Goal: Task Accomplishment & Management: Manage account settings

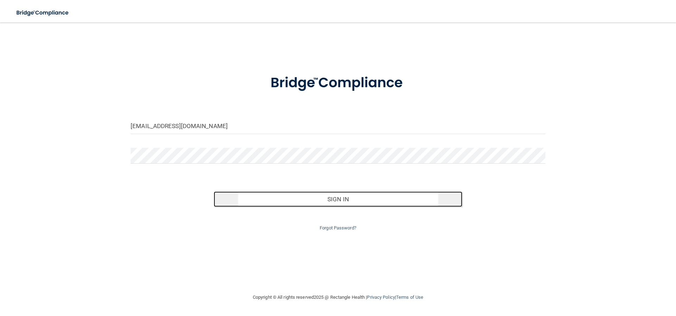
click at [337, 197] on button "Sign In" at bounding box center [338, 198] width 249 height 15
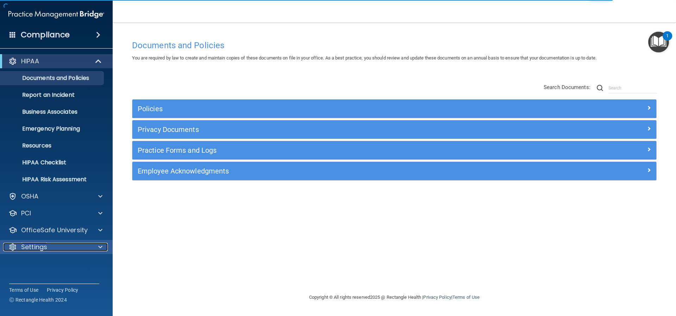
click at [42, 250] on p "Settings" at bounding box center [34, 247] width 26 height 8
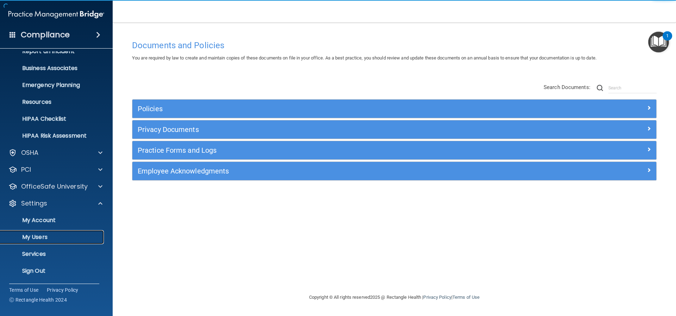
click at [42, 237] on p "My Users" at bounding box center [53, 237] width 96 height 7
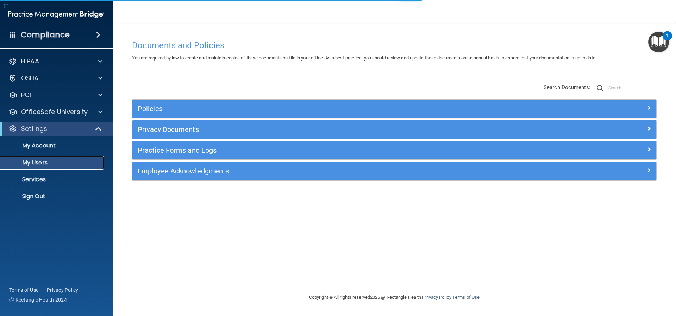
select select "20"
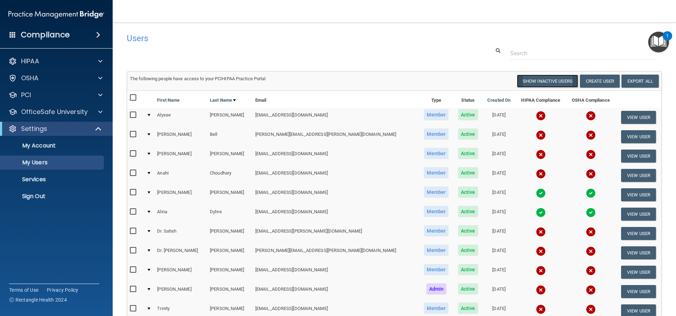
click at [533, 80] on button "Show Inactive Users" at bounding box center [547, 81] width 61 height 13
select select "20"
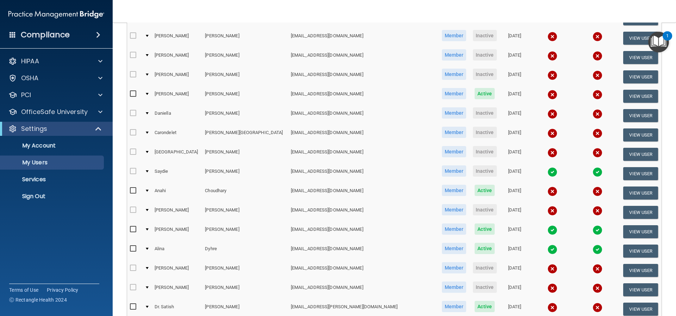
scroll to position [246, 0]
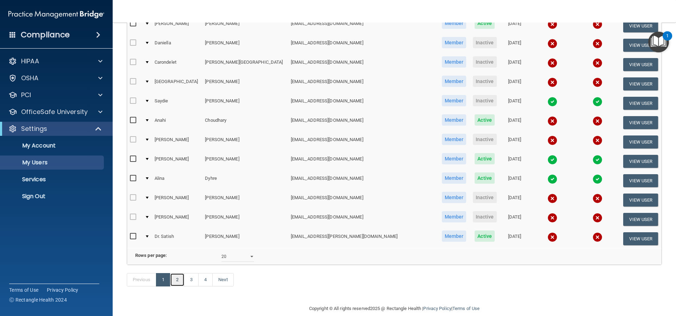
click at [173, 286] on link "2" at bounding box center [177, 279] width 14 height 13
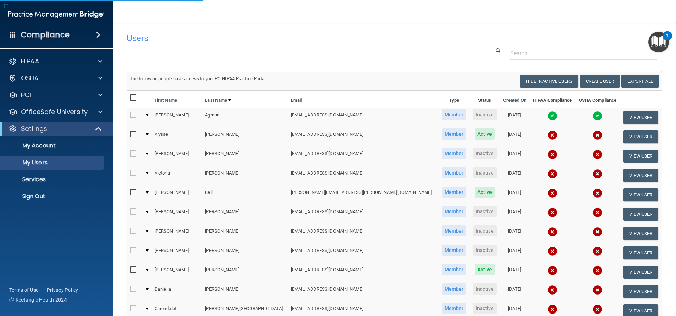
select select "20"
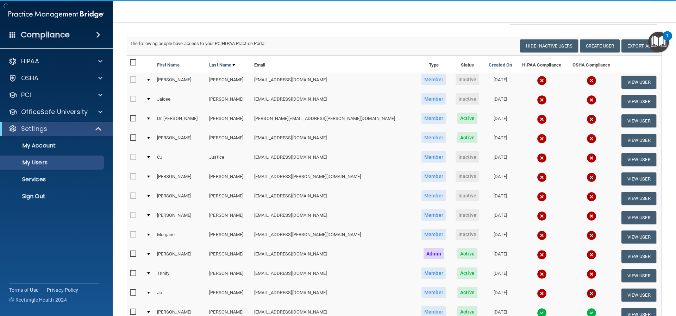
scroll to position [70, 0]
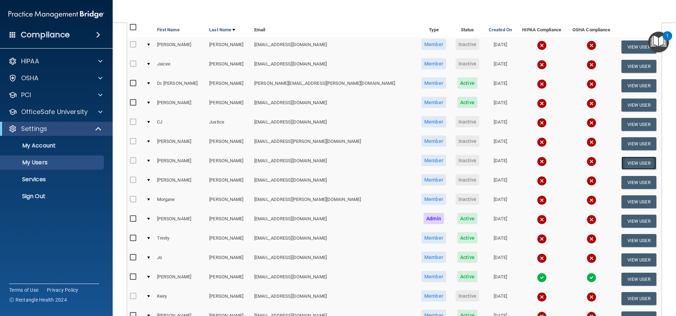
click at [633, 160] on button "View User" at bounding box center [638, 163] width 35 height 13
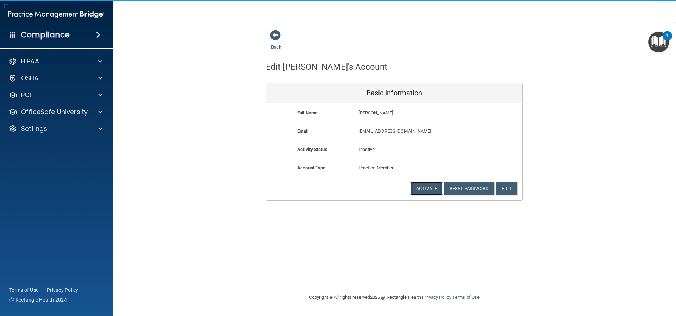
click at [428, 190] on button "Activate" at bounding box center [426, 188] width 32 height 13
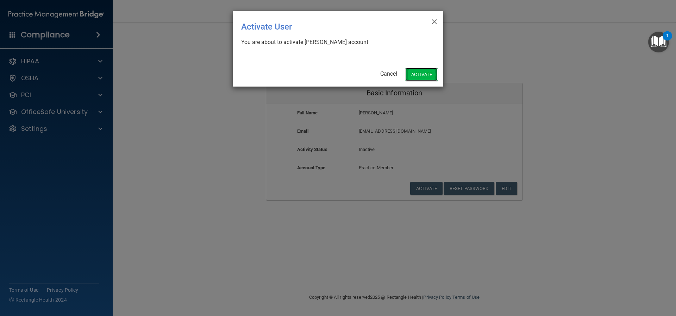
click at [418, 78] on button "Activate" at bounding box center [421, 74] width 32 height 13
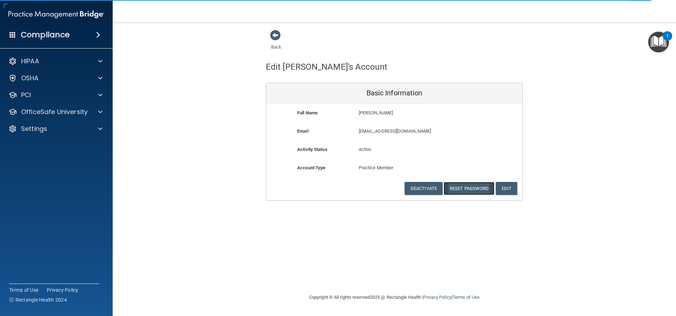
click at [471, 187] on button "Reset Password" at bounding box center [468, 188] width 51 height 13
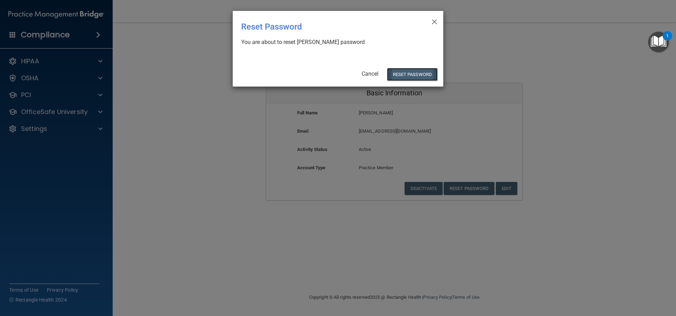
click at [414, 75] on button "Reset Password" at bounding box center [412, 74] width 51 height 13
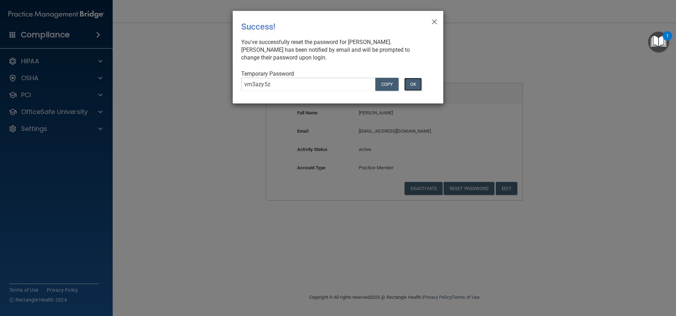
click at [415, 83] on button "OK" at bounding box center [413, 84] width 18 height 13
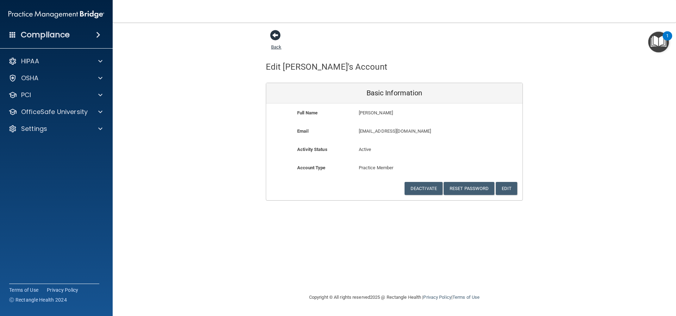
click at [276, 34] on span at bounding box center [275, 35] width 11 height 11
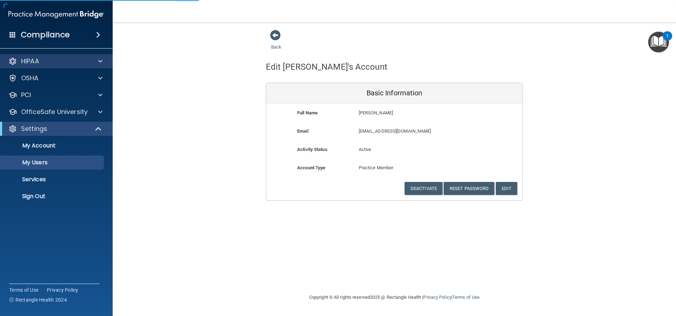
select select "20"
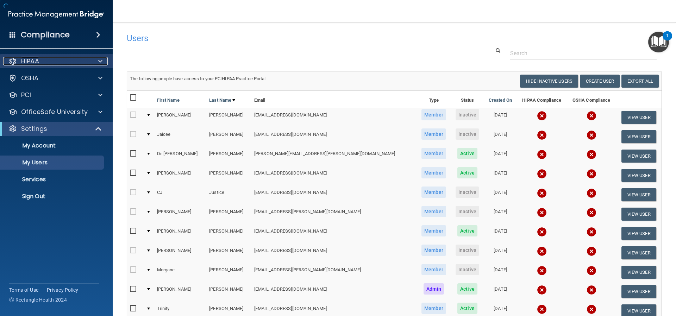
click at [39, 61] on p "HIPAA" at bounding box center [30, 61] width 18 height 8
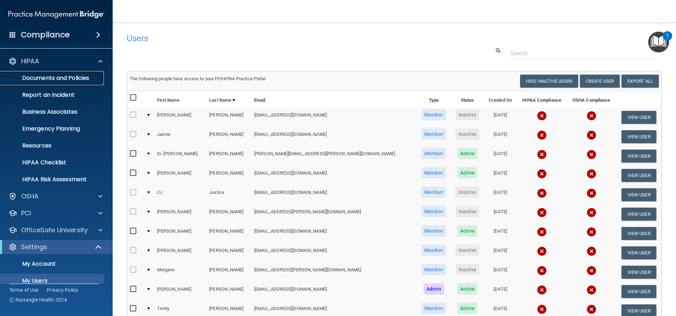
click at [53, 77] on p "Documents and Policies" at bounding box center [53, 78] width 96 height 7
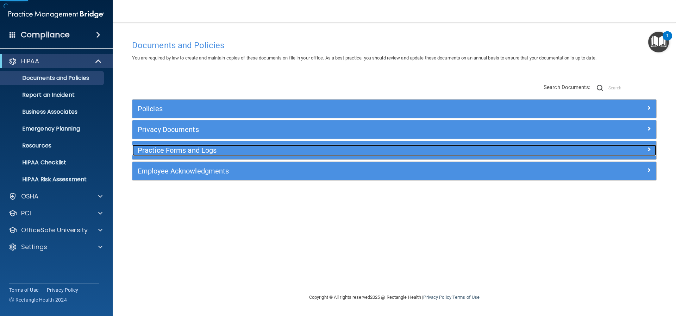
click at [169, 153] on h5 "Practice Forms and Logs" at bounding box center [329, 150] width 382 height 8
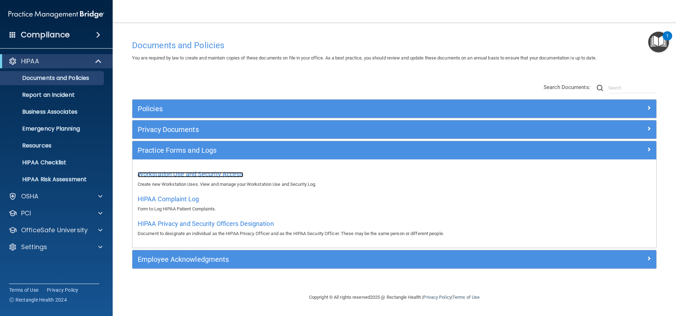
click at [173, 174] on span "Workstation Use and Security Access" at bounding box center [191, 173] width 106 height 7
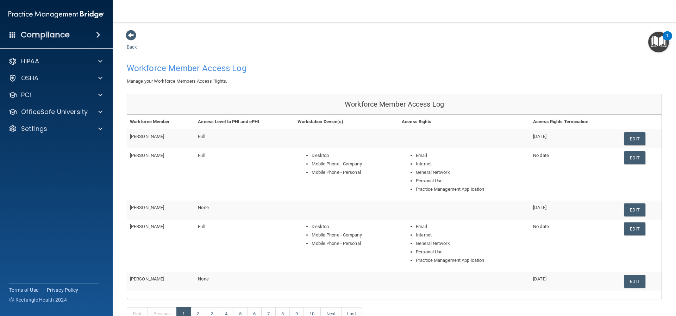
scroll to position [78, 0]
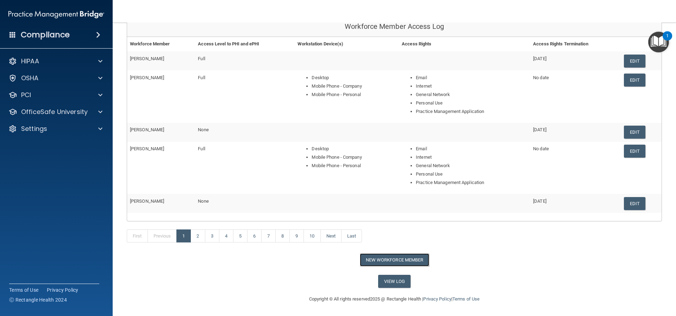
click at [384, 261] on button "New Workforce Member" at bounding box center [394, 259] width 69 height 13
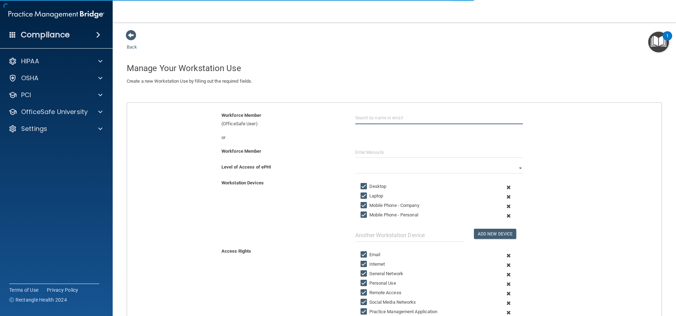
click at [384, 114] on input "text" at bounding box center [439, 117] width 168 height 13
type input "[PERSON_NAME]"
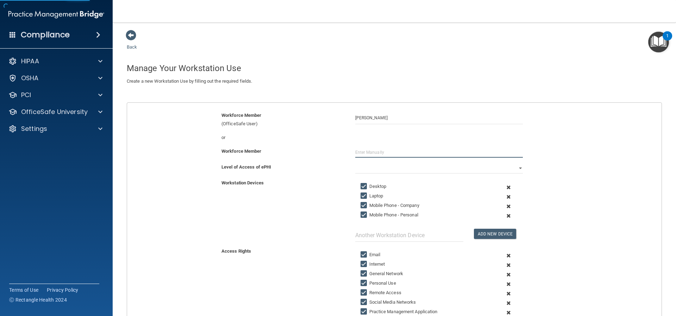
click at [363, 153] on input "text" at bounding box center [439, 152] width 168 height 11
type input "[PERSON_NAME]"
click at [391, 169] on select "Full Limited None" at bounding box center [439, 168] width 168 height 11
select select "0"
click at [355, 163] on select "Full Limited None" at bounding box center [439, 168] width 168 height 11
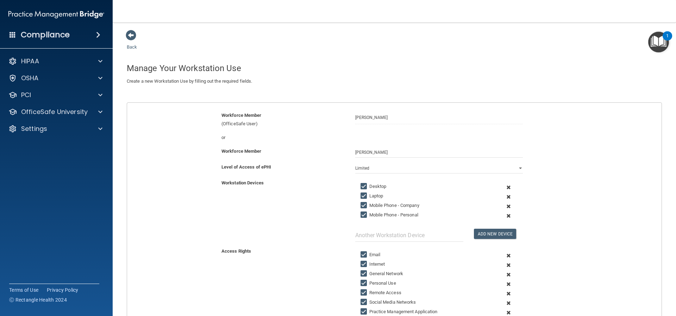
click at [360, 193] on input "Laptop" at bounding box center [364, 196] width 8 height 6
checkbox input "false"
click at [329, 213] on div "Workstation Devices Desktop Laptop Mobile Phone - Company Mobile Phone - Person…" at bounding box center [394, 210] width 545 height 63
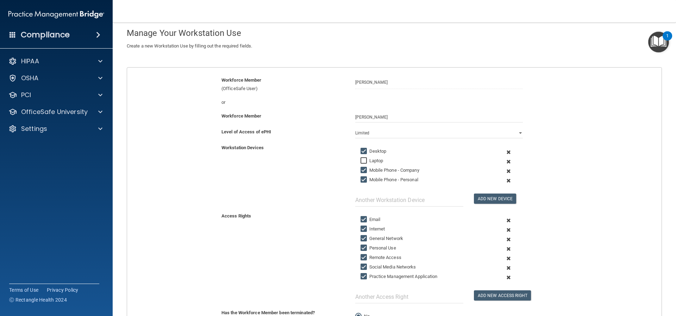
scroll to position [70, 0]
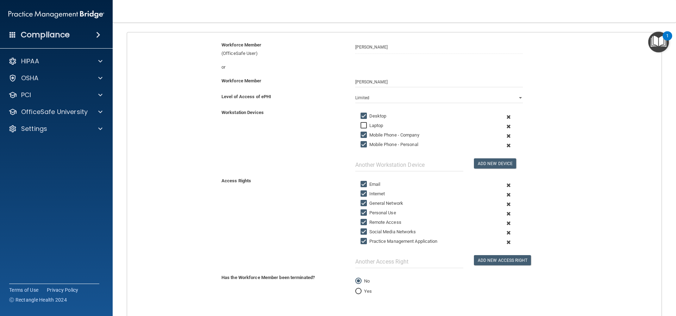
click at [361, 221] on input "Remote Access" at bounding box center [364, 223] width 8 height 6
checkbox input "false"
click at [361, 232] on input "Social Media Networks" at bounding box center [364, 232] width 8 height 6
checkbox input "false"
click at [305, 248] on div "Access Rights Email Internet General Network Personal Use Remote Access Social …" at bounding box center [394, 222] width 545 height 91
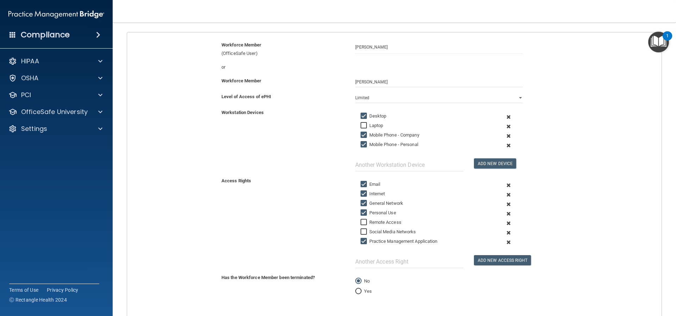
scroll to position [118, 0]
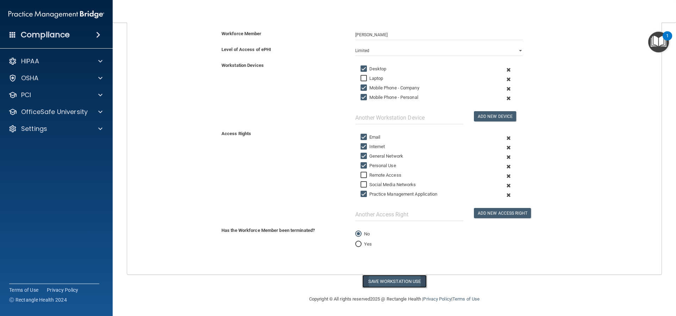
click at [384, 278] on button "Save Workstation Use" at bounding box center [394, 281] width 64 height 13
select select "? string:Full ?"
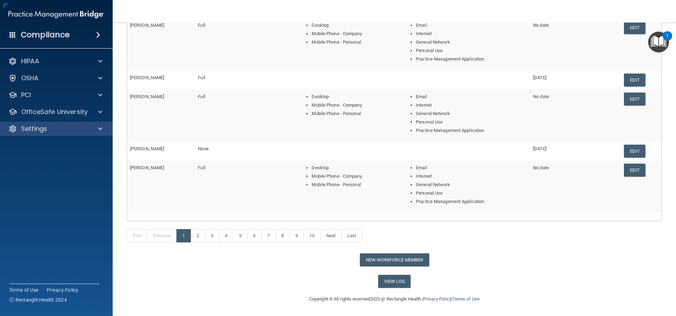
scroll to position [97, 0]
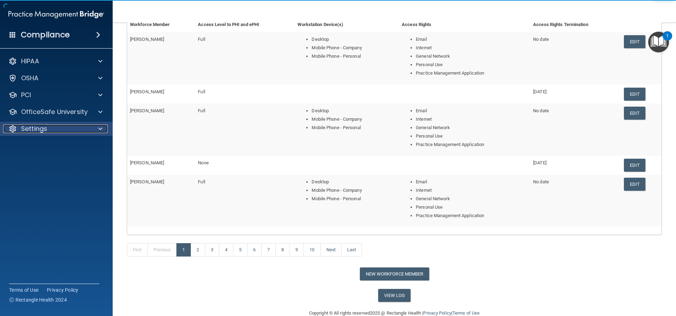
click at [29, 129] on p "Settings" at bounding box center [34, 129] width 26 height 8
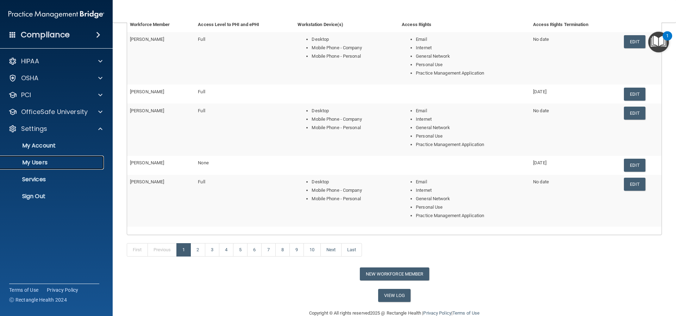
click at [44, 164] on p "My Users" at bounding box center [53, 162] width 96 height 7
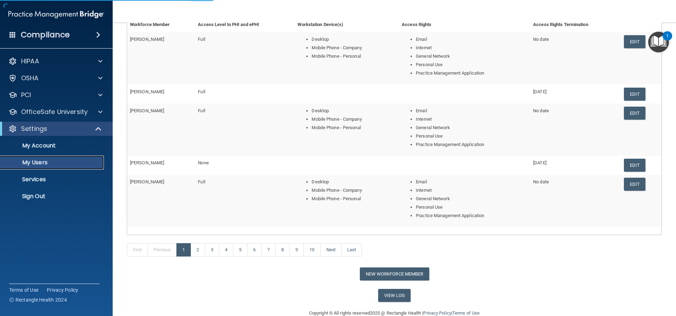
select select "20"
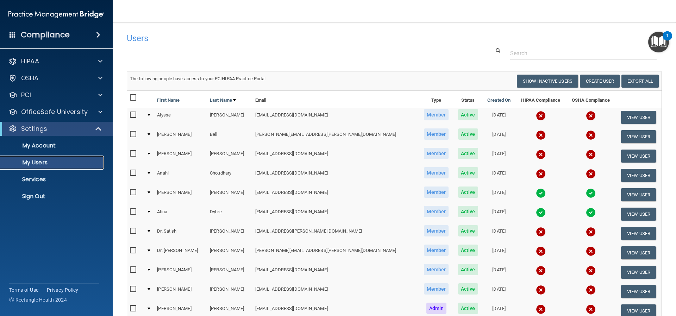
scroll to position [35, 0]
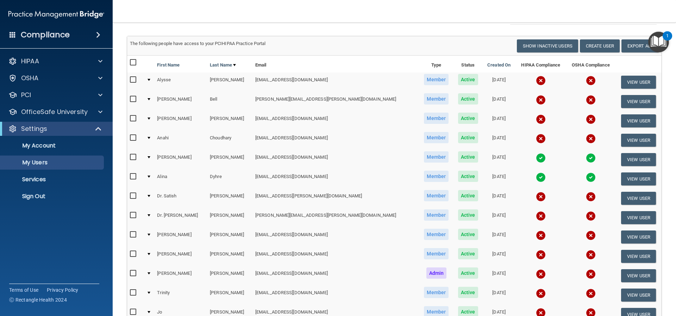
click at [536, 253] on img at bounding box center [541, 255] width 10 height 10
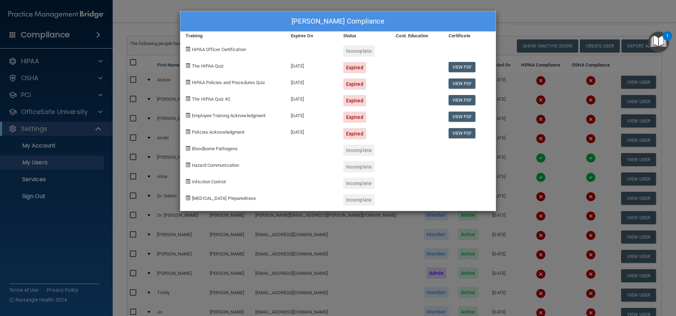
click at [317, 248] on div "Martha Kinsey's Compliance Training Expires On Status Cont. Education Certifica…" at bounding box center [338, 158] width 676 height 316
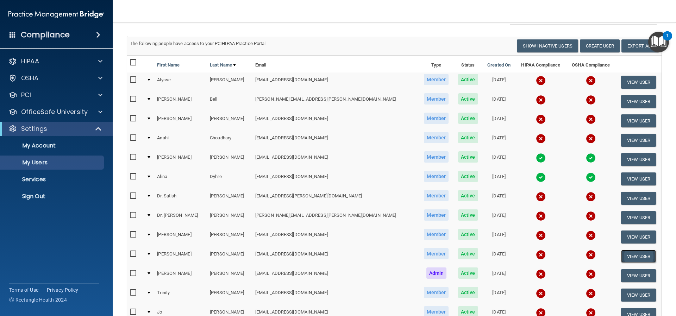
click at [630, 256] on button "View User" at bounding box center [638, 256] width 35 height 13
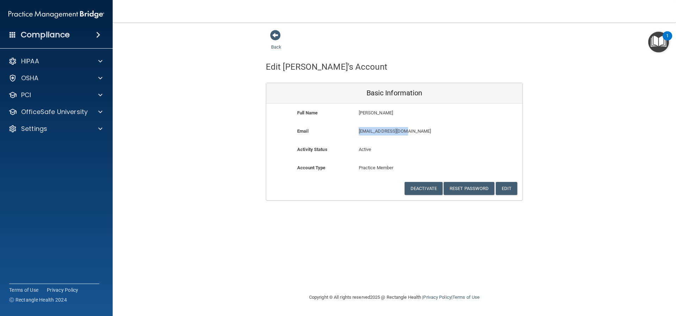
drag, startPoint x: 406, startPoint y: 131, endPoint x: 359, endPoint y: 132, distance: 47.5
click at [359, 132] on p "[EMAIL_ADDRESS][DOMAIN_NAME]" at bounding box center [415, 131] width 112 height 8
click at [467, 151] on div "Activity Status Active Active" at bounding box center [394, 151] width 256 height 13
click at [504, 187] on button "Edit" at bounding box center [505, 188] width 21 height 13
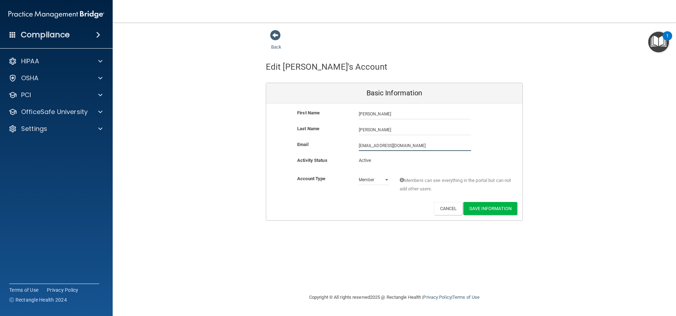
drag, startPoint x: 409, startPoint y: 144, endPoint x: 347, endPoint y: 142, distance: 62.7
click at [347, 142] on div "Email mjk3492@hotmail.com mjk3492@hotmail.com" at bounding box center [394, 145] width 256 height 11
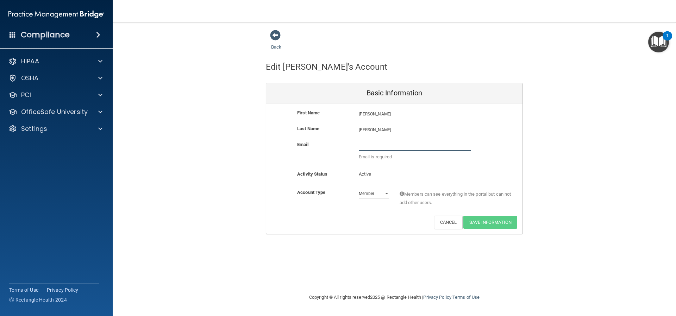
click at [374, 146] on input "email" at bounding box center [415, 145] width 112 height 11
paste input "mjk2336@hotmail.com"
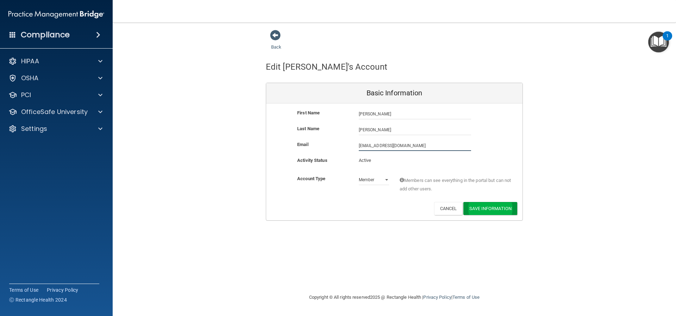
type input "mjk2336@hotmail.com"
click at [485, 210] on button "Save Information" at bounding box center [490, 209] width 54 height 13
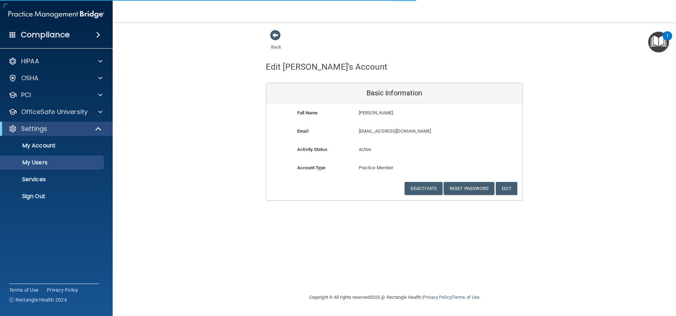
select select "20"
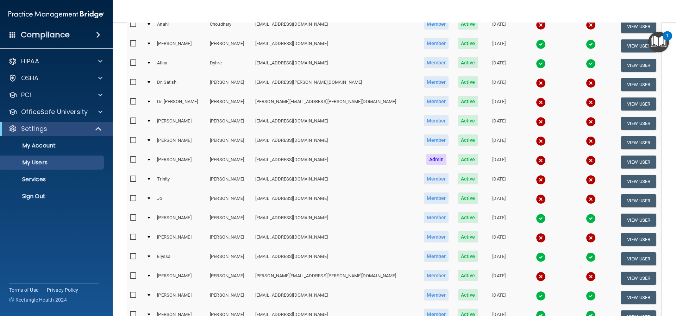
scroll to position [246, 0]
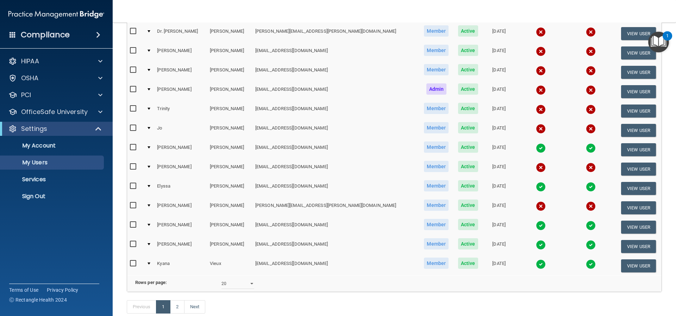
click at [536, 264] on img at bounding box center [541, 264] width 10 height 10
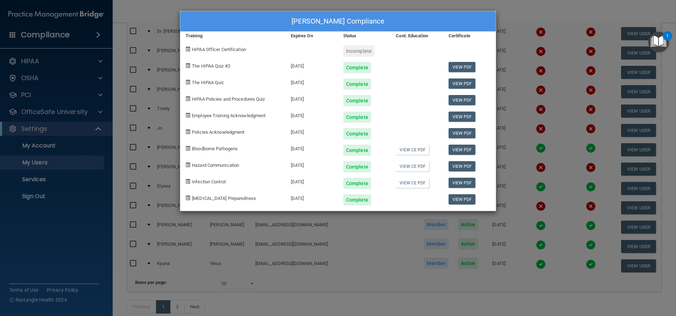
click at [336, 229] on div "Kyana Vieux's Compliance Training Expires On Status Cont. Education Certificate…" at bounding box center [338, 158] width 676 height 316
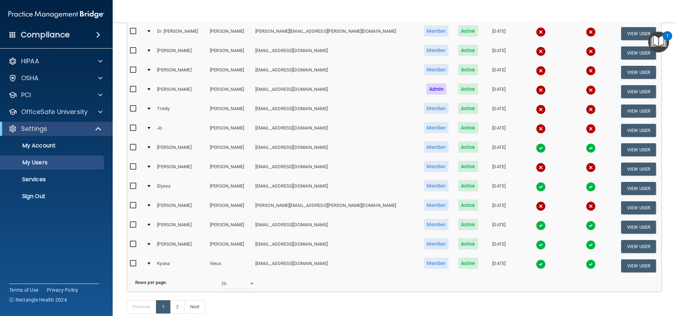
click at [536, 266] on img at bounding box center [541, 264] width 10 height 10
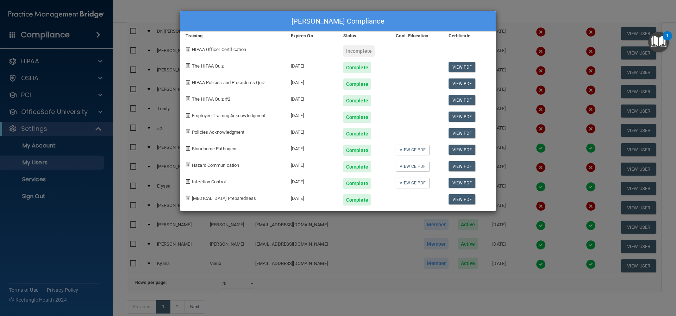
click at [545, 40] on div "Kyana Vieux's Compliance Training Expires On Status Cont. Education Certificate…" at bounding box center [338, 158] width 676 height 316
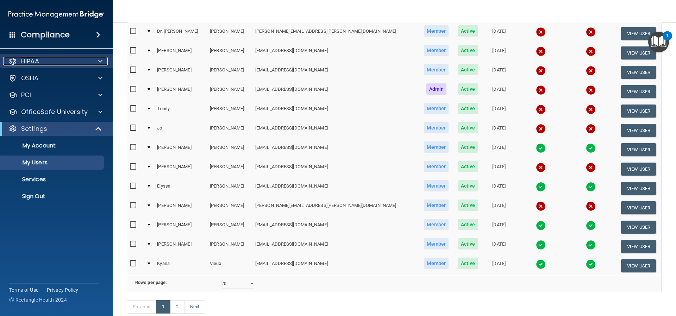
click at [37, 62] on p "HIPAA" at bounding box center [30, 61] width 18 height 8
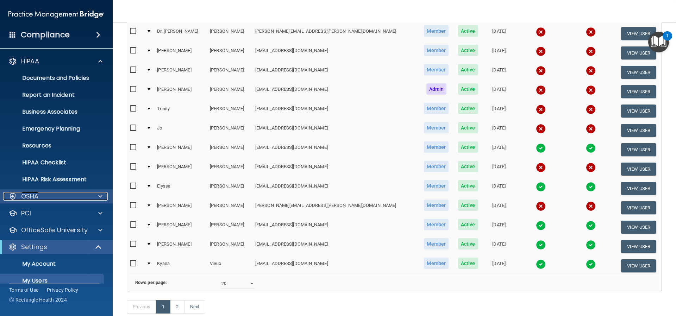
click at [34, 196] on p "OSHA" at bounding box center [30, 196] width 18 height 8
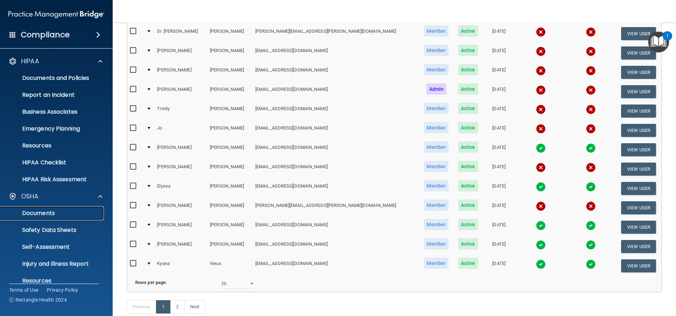
click at [46, 214] on p "Documents" at bounding box center [53, 213] width 96 height 7
